Goal: Transaction & Acquisition: Book appointment/travel/reservation

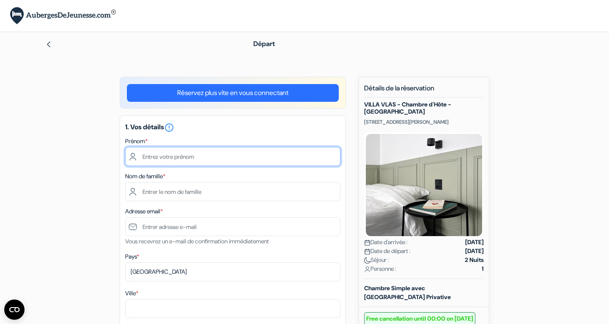
click at [166, 157] on input "text" at bounding box center [232, 156] width 215 height 19
type input "[PERSON_NAME]"
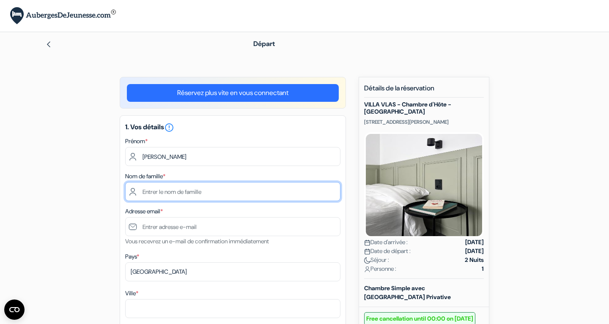
click at [178, 189] on input "text" at bounding box center [232, 191] width 215 height 19
type input "Vialatoux"
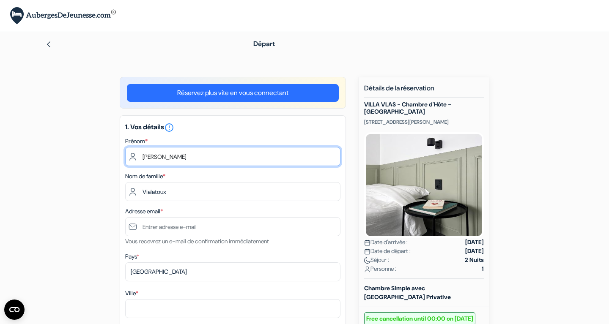
drag, startPoint x: 198, startPoint y: 159, endPoint x: 169, endPoint y: 150, distance: 30.1
click at [169, 150] on input "[PERSON_NAME]" at bounding box center [232, 156] width 215 height 19
type input "[PERSON_NAME]"
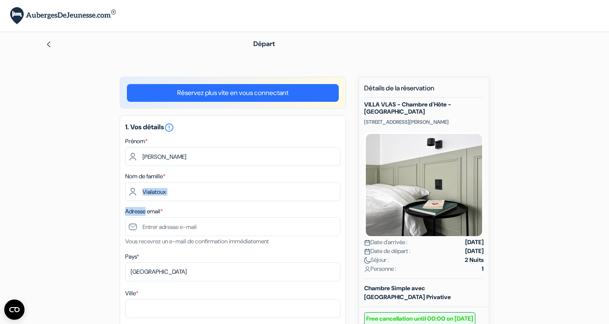
click at [147, 203] on div "1. Vos détails error_outline Prénom * [PERSON_NAME] Nom de famille * Vialatoux …" at bounding box center [233, 314] width 226 height 398
click at [148, 210] on label "Adresse email *" at bounding box center [144, 211] width 38 height 9
click at [152, 210] on label "Adresse email *" at bounding box center [144, 211] width 38 height 9
click at [155, 213] on label "Adresse email *" at bounding box center [144, 211] width 38 height 9
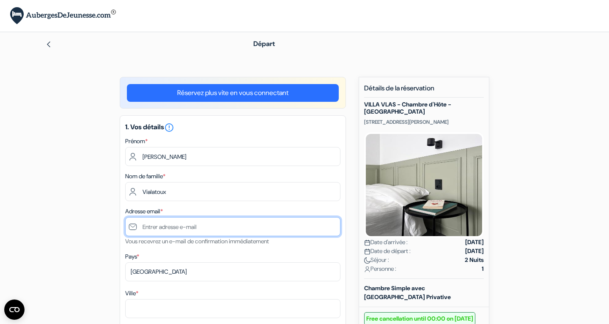
click at [141, 228] on input "text" at bounding box center [232, 226] width 215 height 19
click at [194, 226] on input "[DOMAIN_NAME]" at bounding box center [232, 226] width 215 height 19
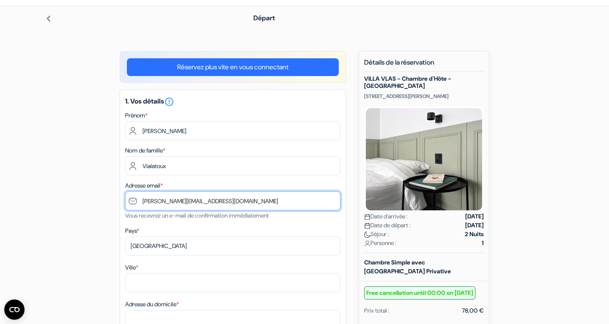
scroll to position [86, 0]
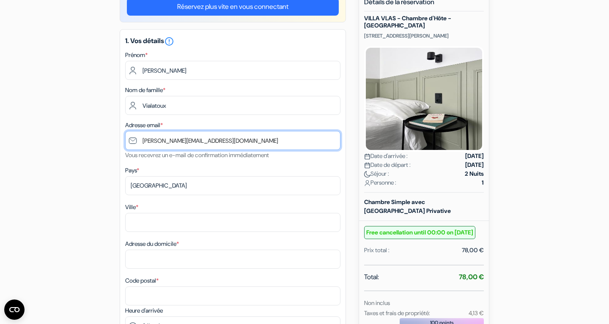
type input "[PERSON_NAME][EMAIL_ADDRESS][DOMAIN_NAME]"
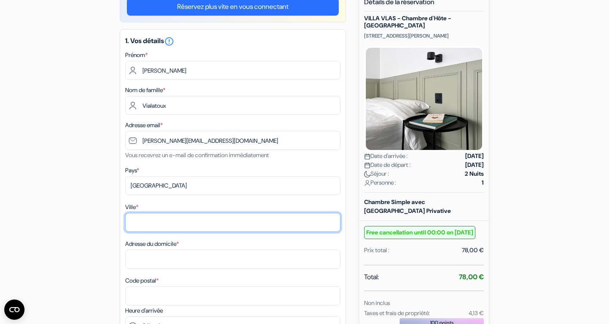
click at [193, 226] on input "Ville *" at bounding box center [232, 222] width 215 height 19
type input "[GEOGRAPHIC_DATA]"
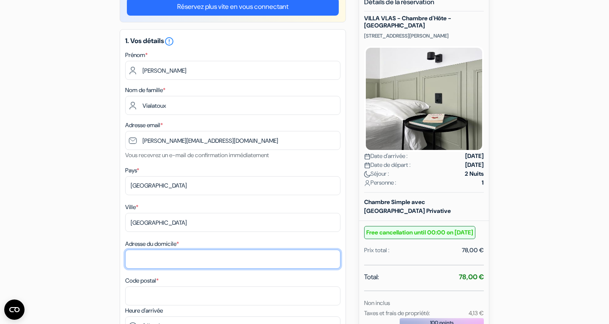
click at [183, 262] on input "Adresse du domicile *" at bounding box center [232, 259] width 215 height 19
type input "[STREET_ADDRESS]"
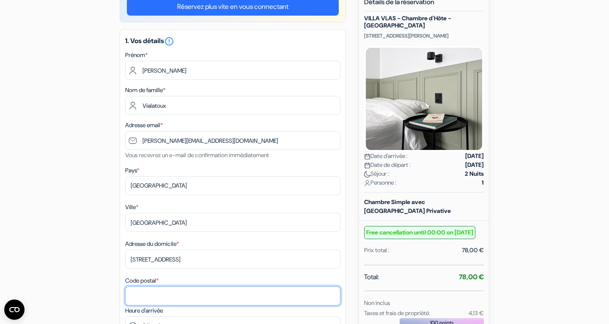
click at [213, 295] on input "Code postal *" at bounding box center [232, 296] width 215 height 19
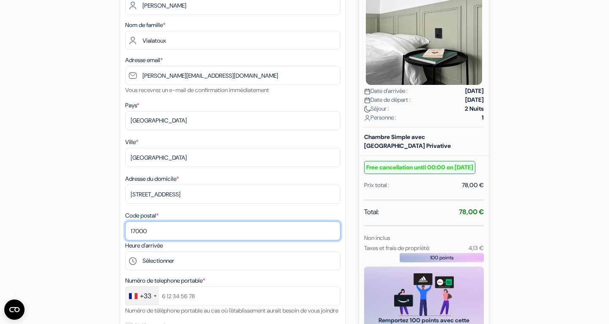
scroll to position [216, 0]
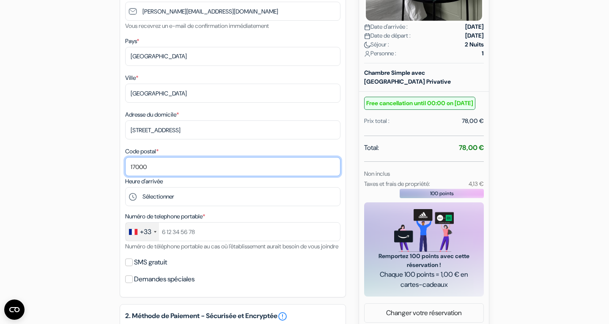
type input "17000"
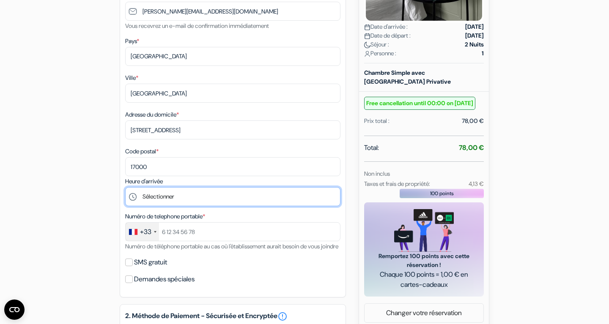
click at [125, 187] on select "Sélectionner 17:00 18:00 19:00 20:00 21:00 22:00 23:00 0:00" at bounding box center [232, 196] width 215 height 19
click option "19:00" at bounding box center [0, 0] width 0 height 0
click at [125, 187] on select "Sélectionner 17:00 18:00 19:00 20:00 21:00 22:00 23:00 0:00" at bounding box center [232, 196] width 215 height 19
select select "18"
click option "18:00" at bounding box center [0, 0] width 0 height 0
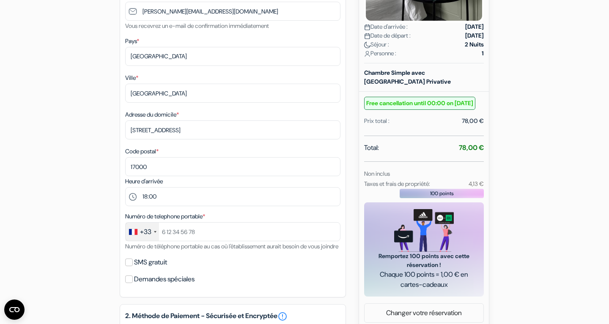
click at [149, 234] on div "+33" at bounding box center [145, 232] width 11 height 10
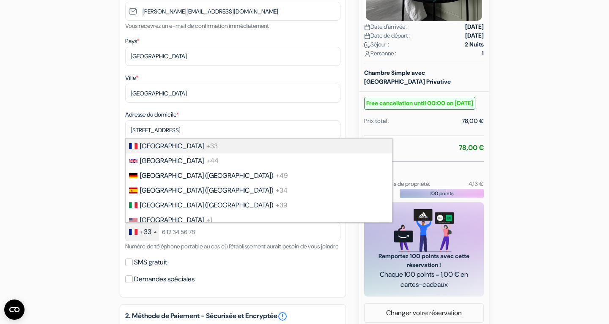
click at [228, 147] on li "France +33" at bounding box center [258, 146] width 267 height 15
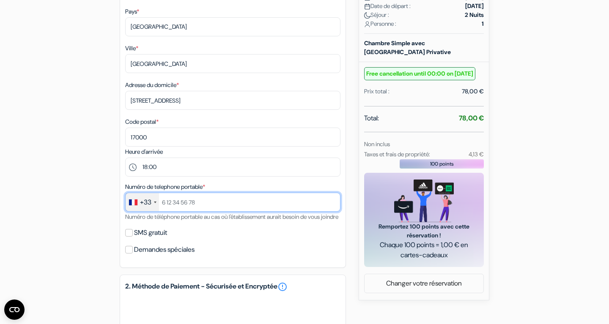
scroll to position [259, 0]
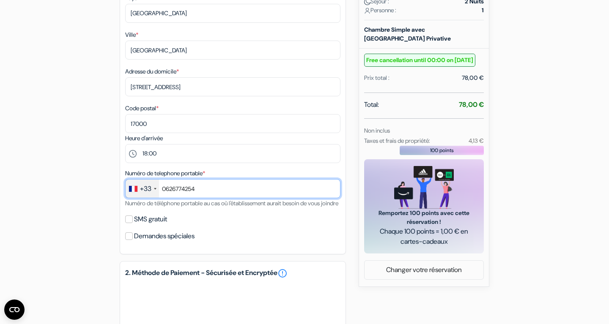
type input "0626774254"
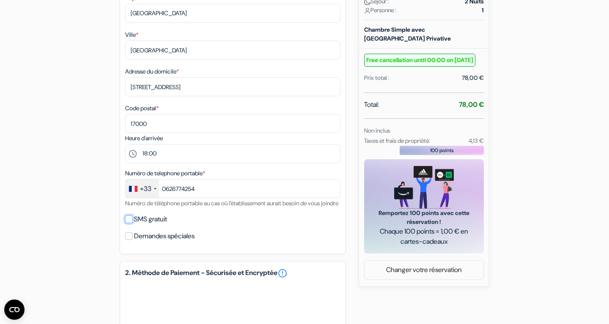
click at [131, 223] on input "SMS gratuit" at bounding box center [129, 220] width 8 height 8
click at [126, 223] on input "SMS gratuit" at bounding box center [129, 220] width 8 height 8
checkbox input "true"
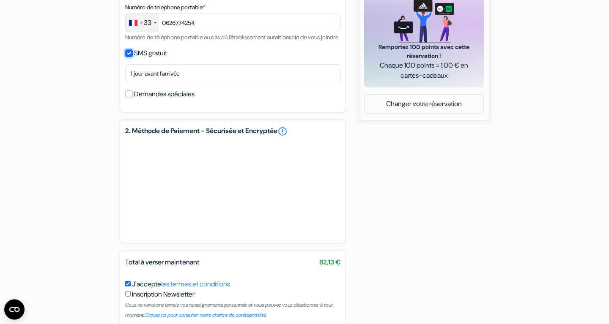
scroll to position [433, 0]
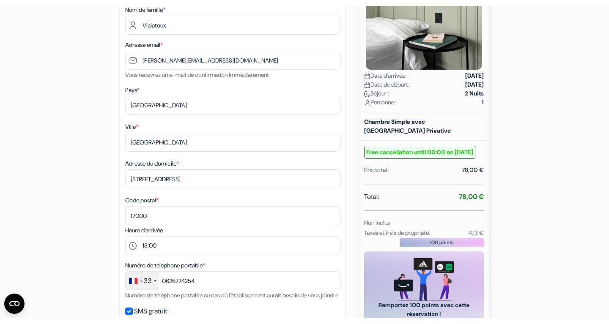
scroll to position [476, 0]
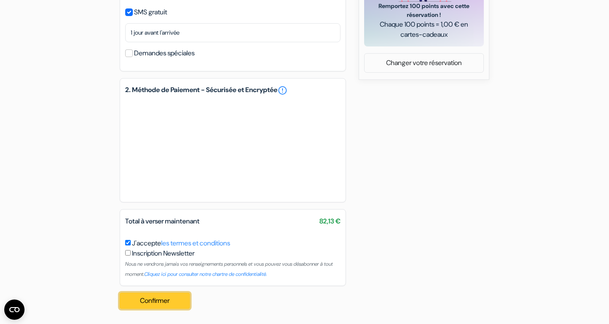
click at [167, 301] on button "Confirmer Loading..." at bounding box center [155, 301] width 70 height 16
click at [167, 301] on div "Confirmer Loading... Traitement de la demande..." at bounding box center [157, 301] width 75 height 30
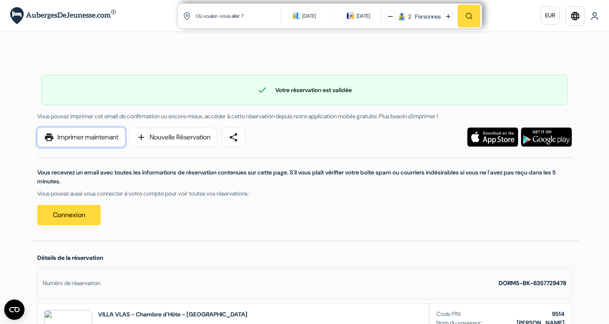
click at [97, 135] on link "print Imprimer maintenant" at bounding box center [81, 137] width 88 height 19
drag, startPoint x: 100, startPoint y: 135, endPoint x: 591, endPoint y: 284, distance: 513.8
click at [100, 135] on link "print Imprimer maintenant" at bounding box center [81, 137] width 88 height 19
click at [97, 139] on link "print Imprimer maintenant" at bounding box center [81, 137] width 88 height 19
click at [108, 135] on link "print Imprimer maintenant" at bounding box center [81, 137] width 88 height 19
